Goal: Navigation & Orientation: Find specific page/section

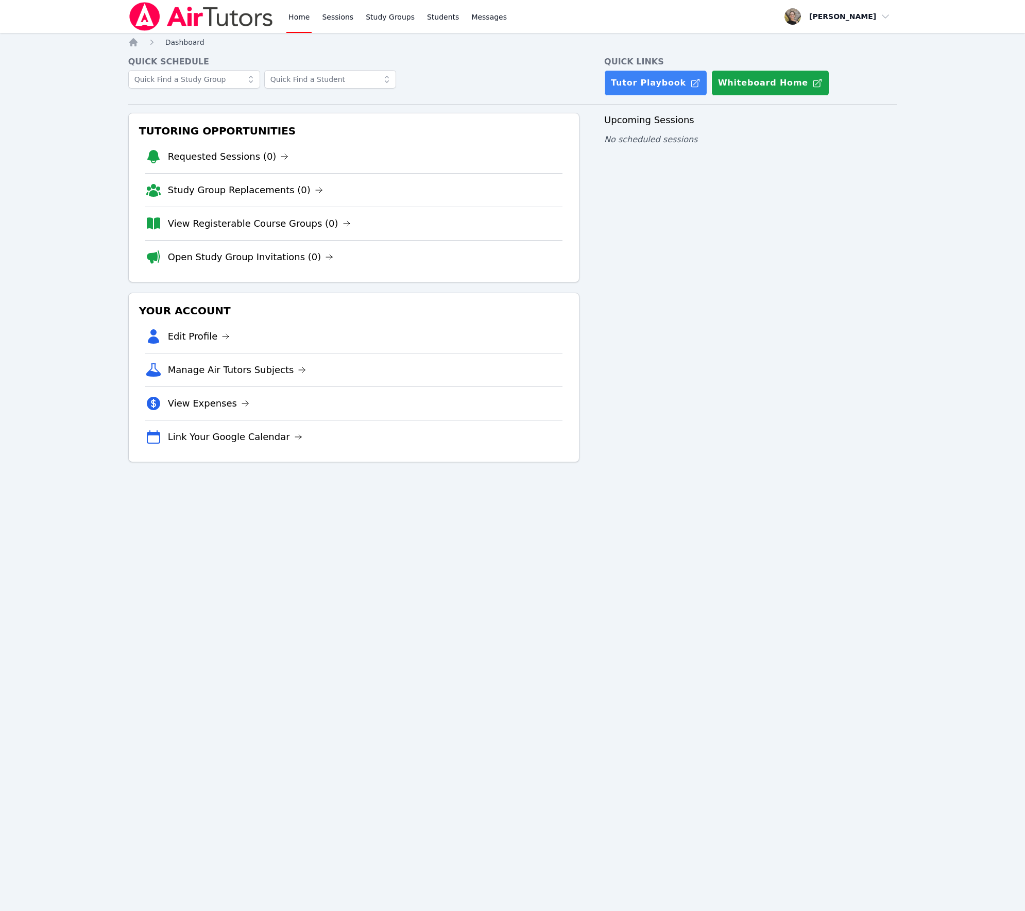
click at [179, 43] on span "Dashboard" at bounding box center [184, 42] width 39 height 8
click at [133, 41] on icon "Breadcrumb" at bounding box center [133, 42] width 8 height 8
